Goal: Find specific page/section

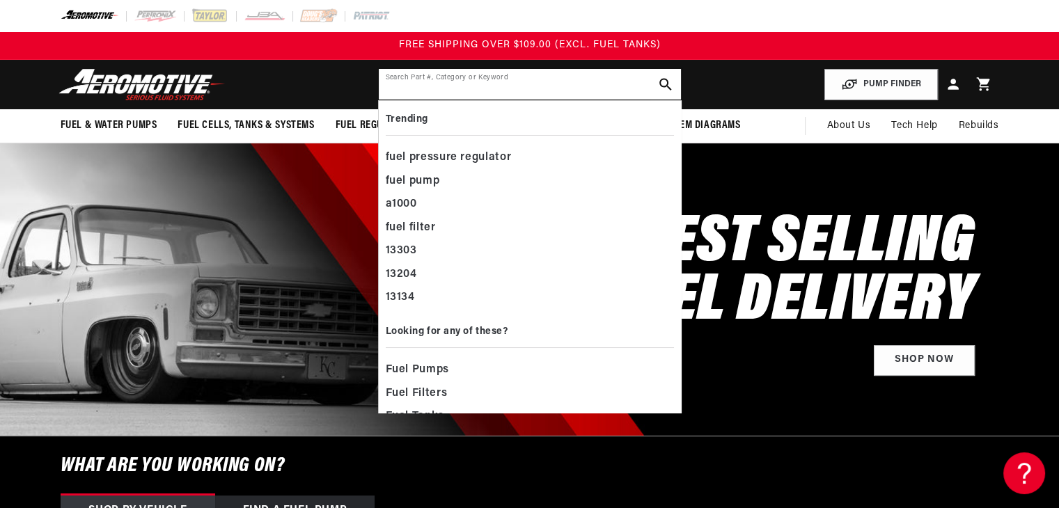
click at [503, 78] on input "text" at bounding box center [530, 84] width 302 height 31
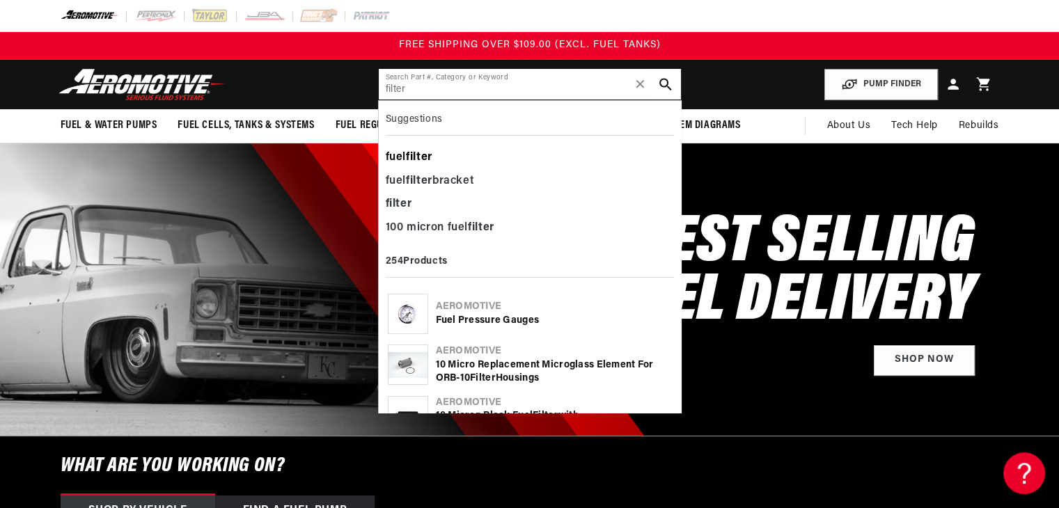
type input "filter"
click at [423, 150] on div "fuel filter" at bounding box center [530, 158] width 288 height 24
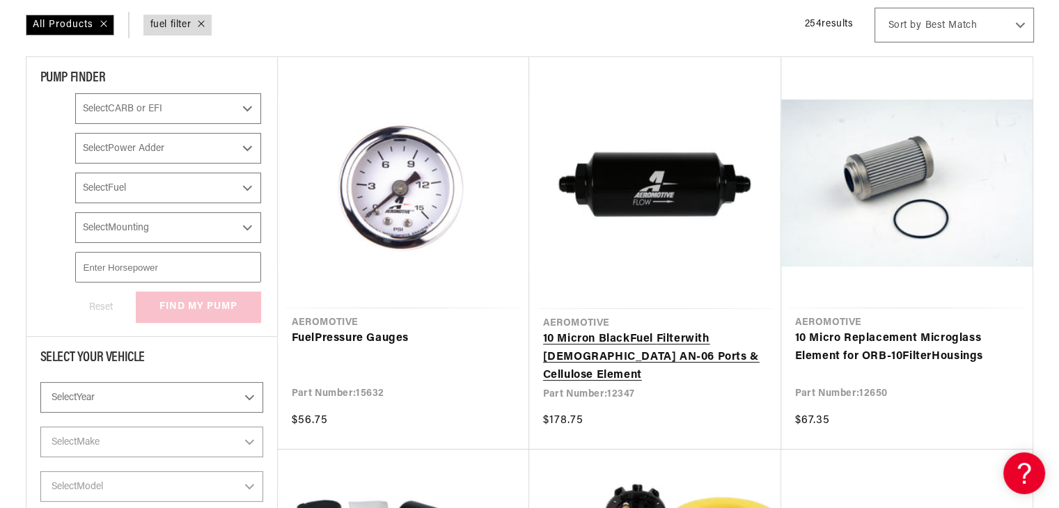
scroll to position [279, 0]
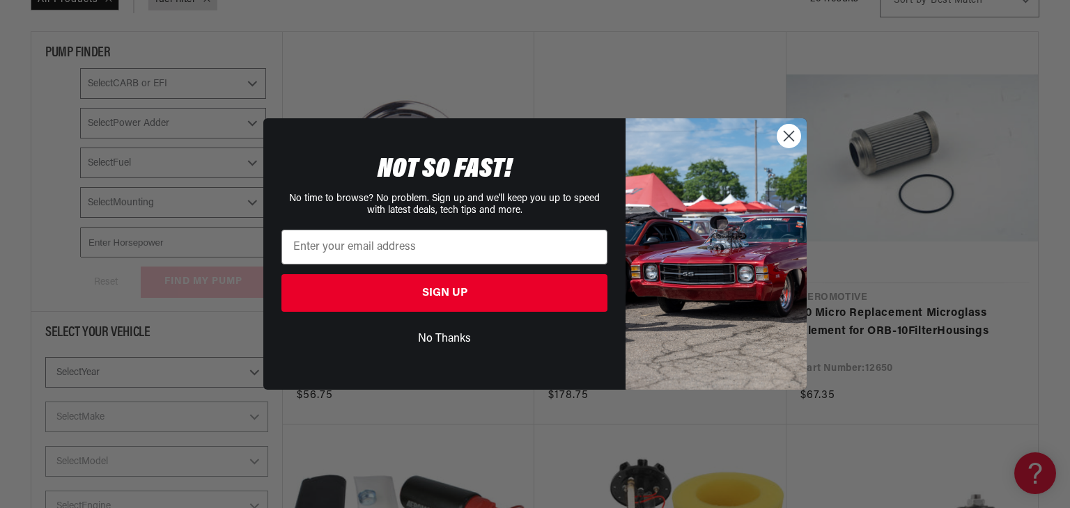
click at [797, 132] on circle "Close dialog" at bounding box center [788, 136] width 23 height 23
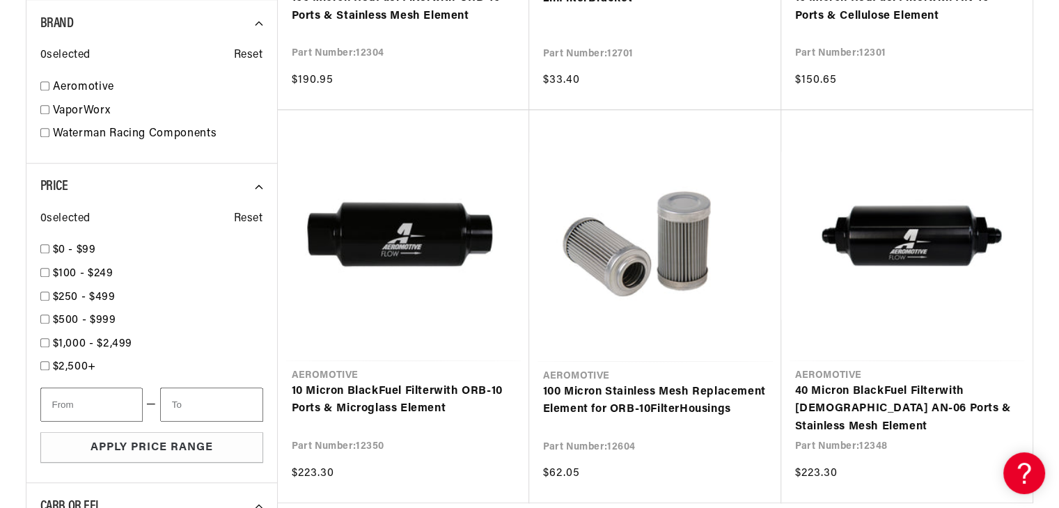
scroll to position [1393, 0]
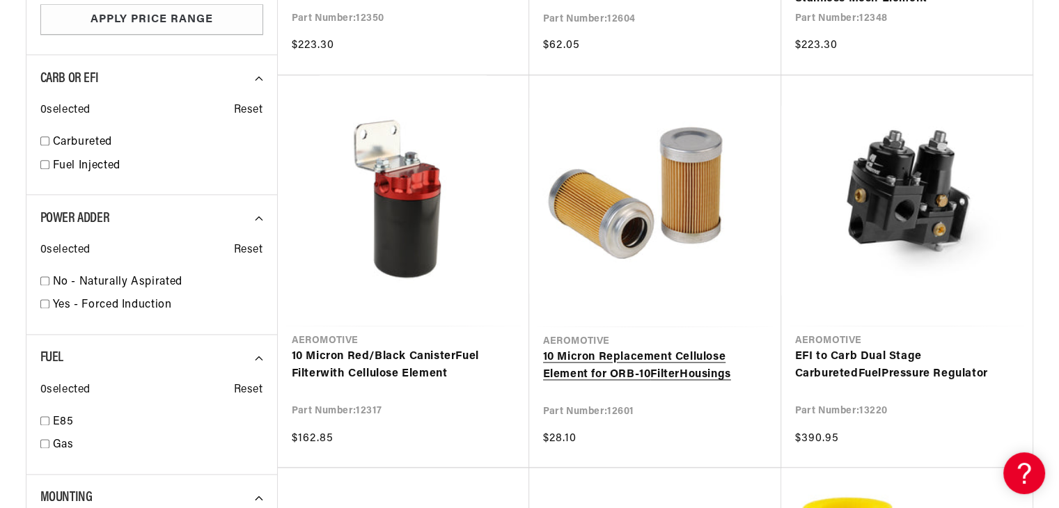
scroll to position [1811, 0]
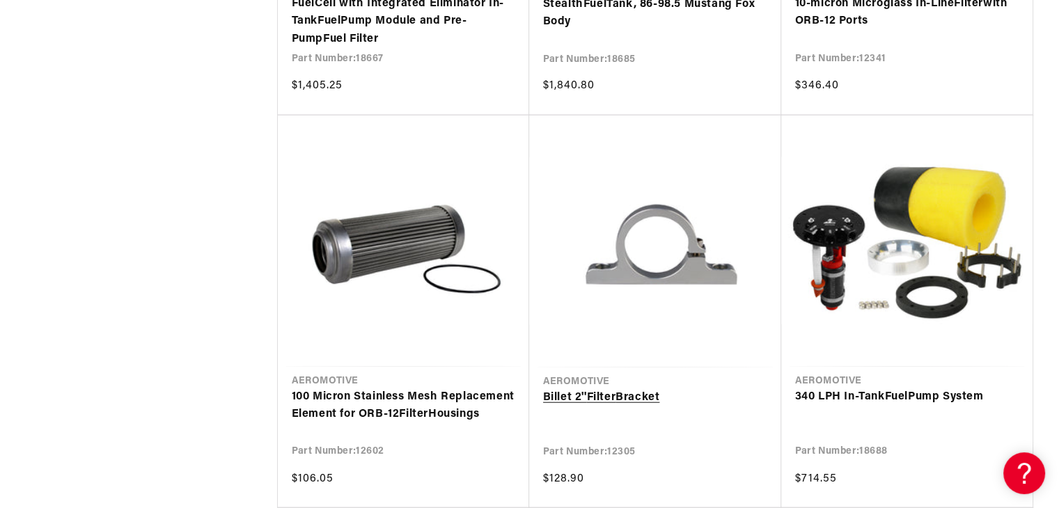
scroll to position [3343, 0]
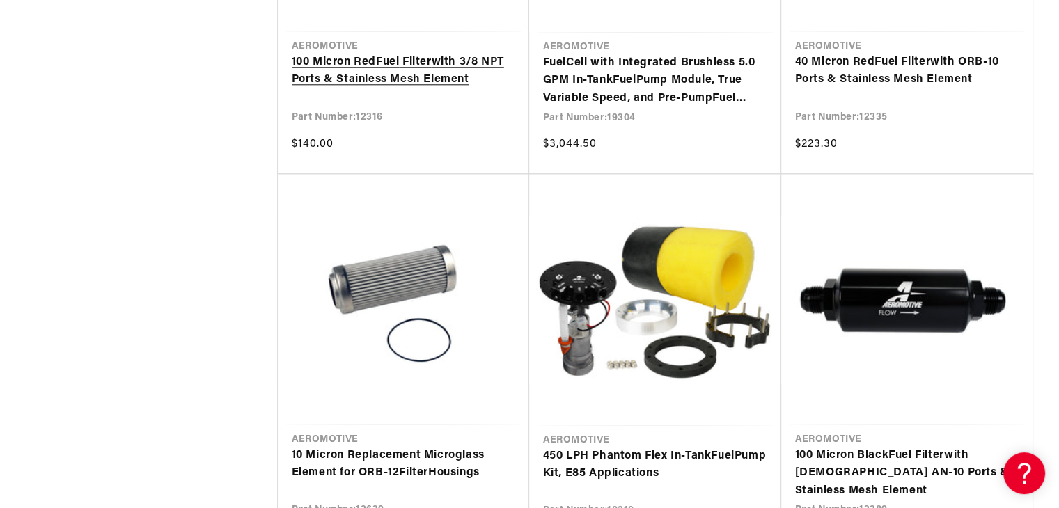
scroll to position [6825, 0]
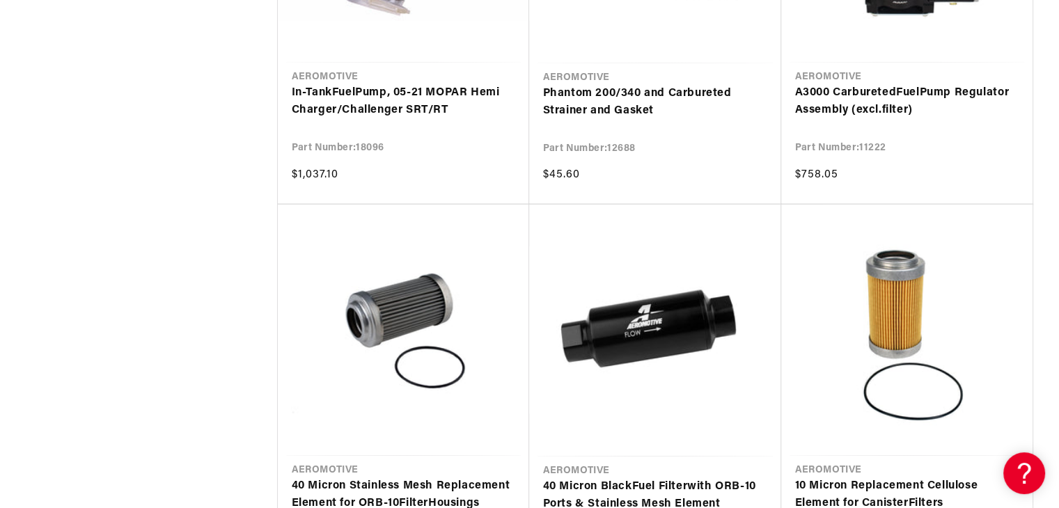
scroll to position [8845, 0]
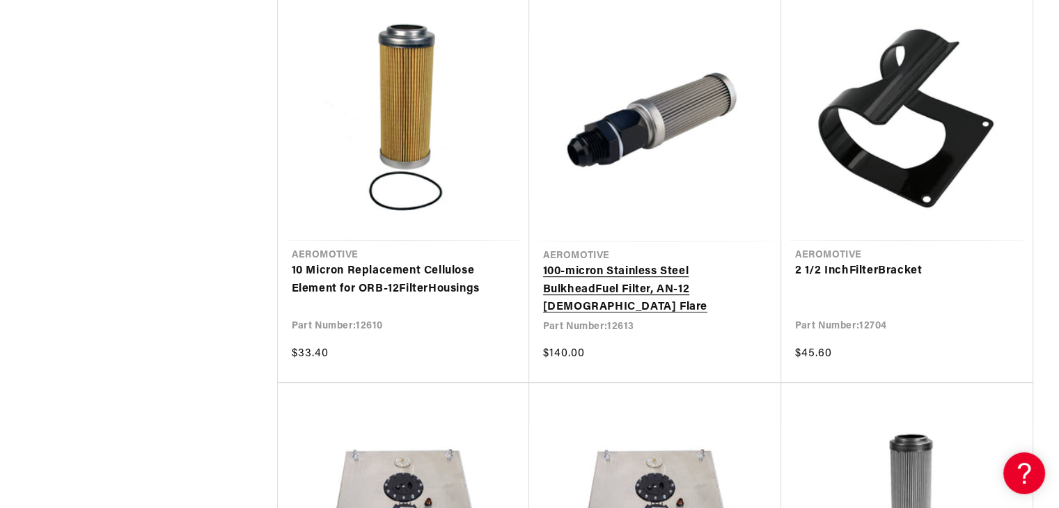
scroll to position [11631, 0]
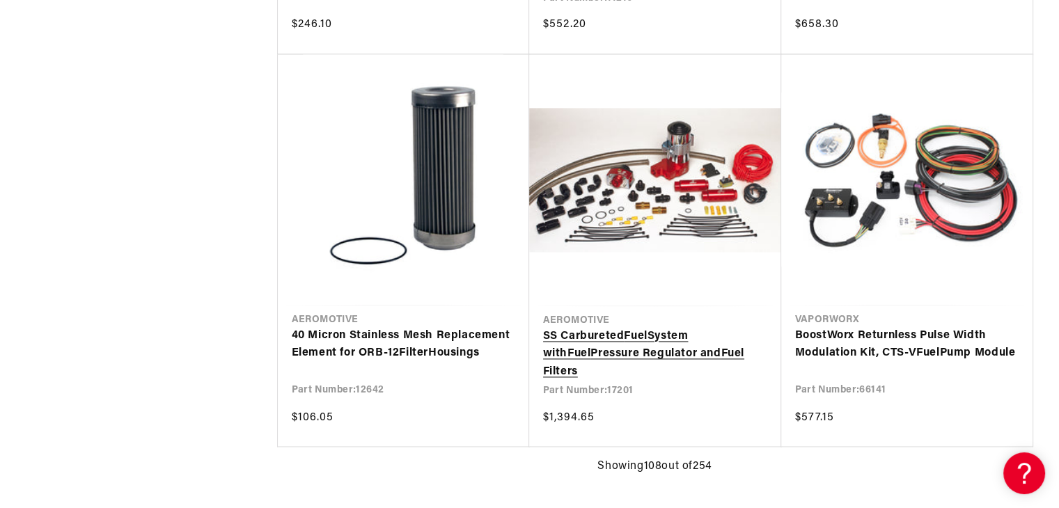
scroll to position [12466, 0]
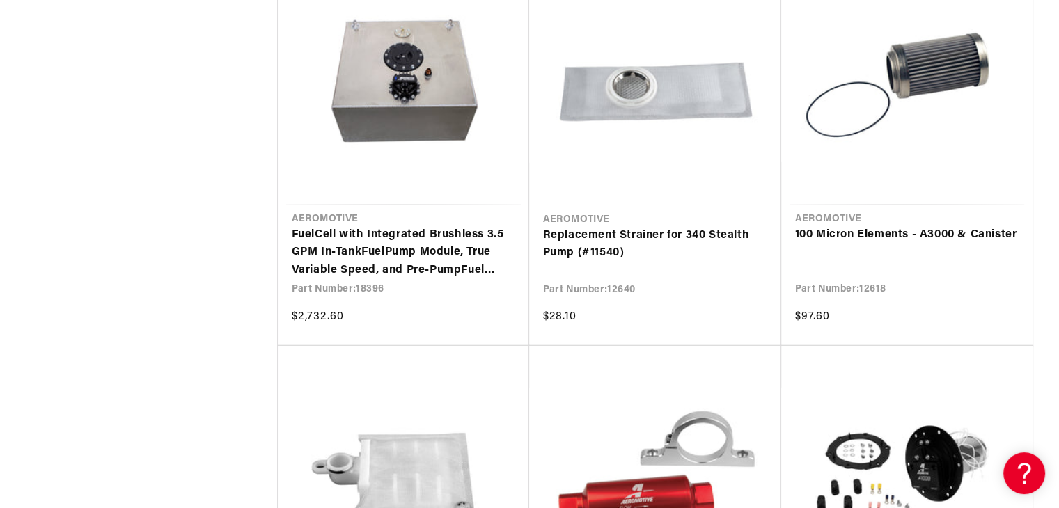
scroll to position [14556, 0]
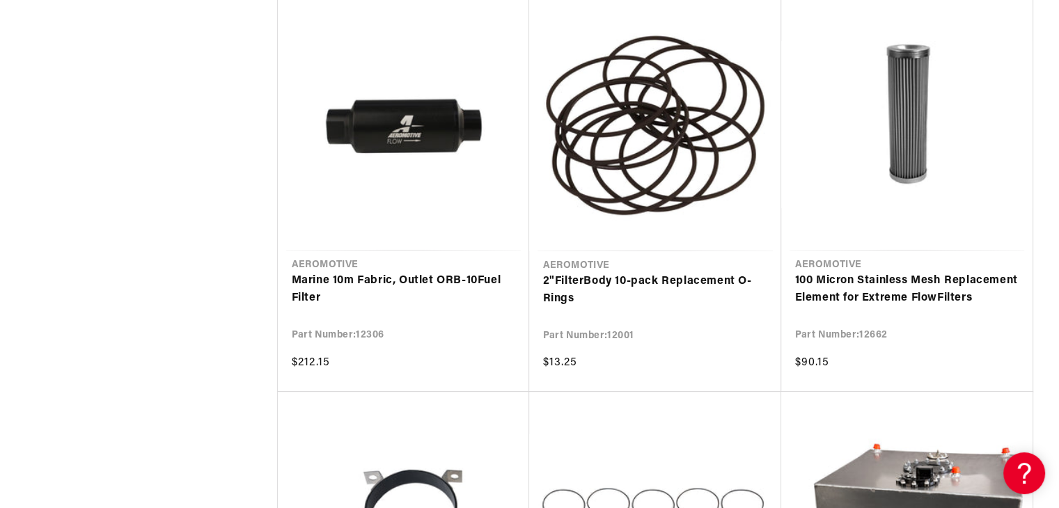
scroll to position [16088, 0]
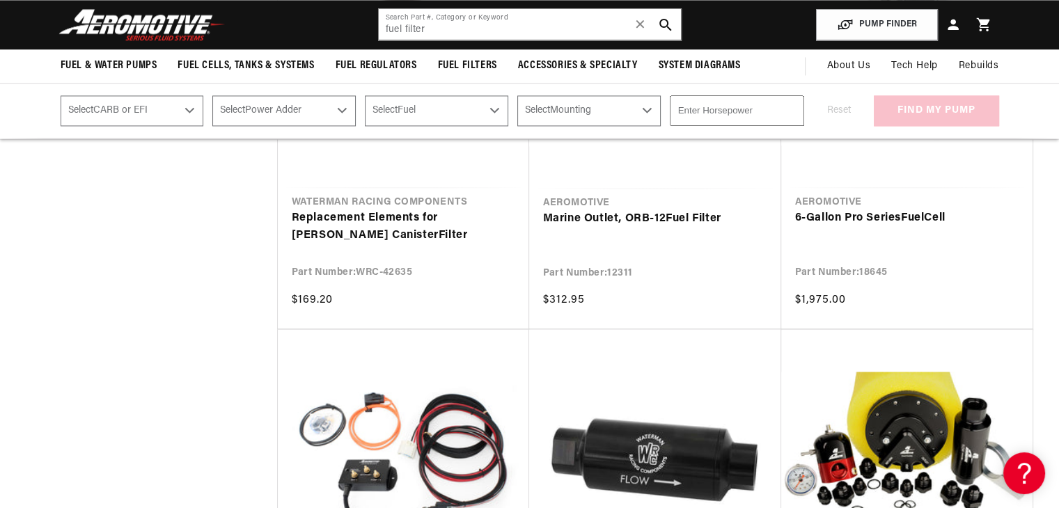
scroll to position [18038, 0]
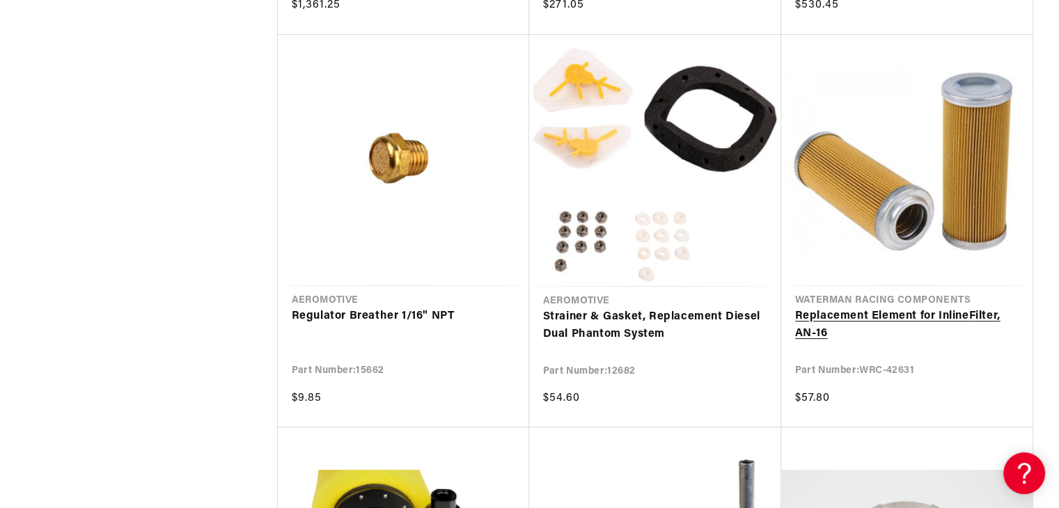
scroll to position [21590, 0]
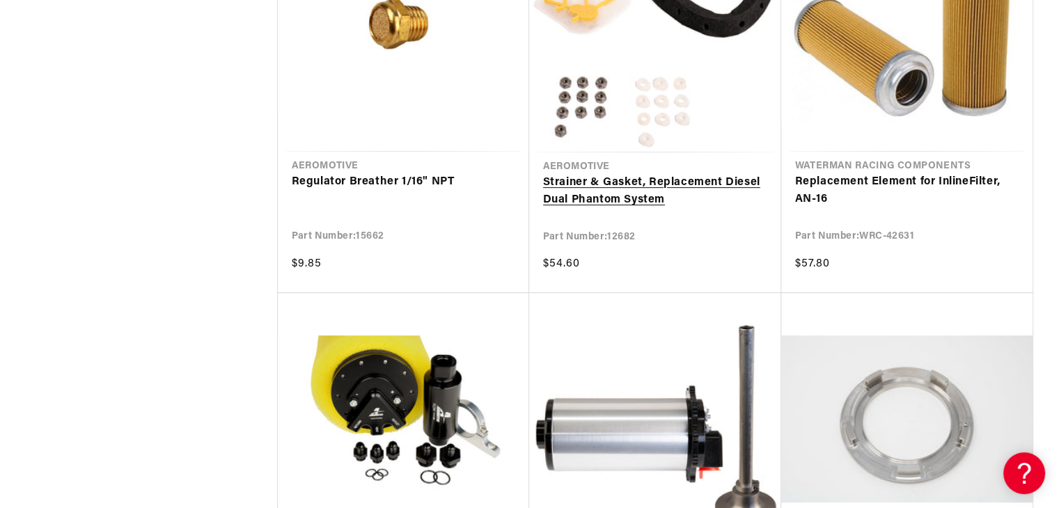
scroll to position [22008, 0]
